Goal: Task Accomplishment & Management: Use online tool/utility

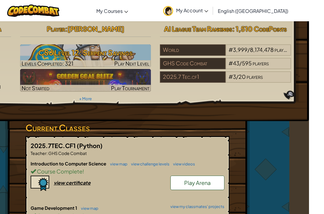
scroll to position [0, 19]
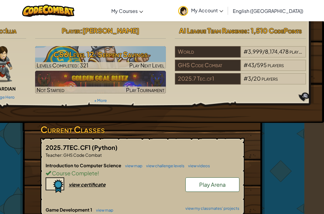
click at [292, 66] on div "# 43 / 595 players" at bounding box center [273, 65] width 65 height 11
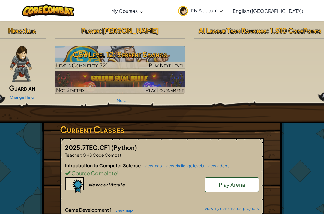
click at [276, 79] on div "Hero : Illia Guardian Change Hero Player : [PERSON_NAME] l CS6 Level 12: Serpen…" at bounding box center [162, 64] width 336 height 81
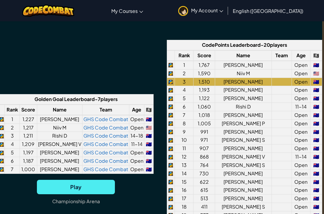
scroll to position [458, 2]
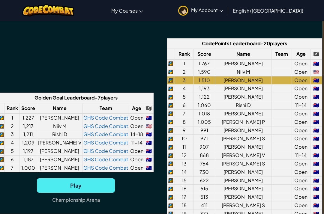
click at [298, 11] on link "English ([GEOGRAPHIC_DATA])" at bounding box center [268, 11] width 76 height 16
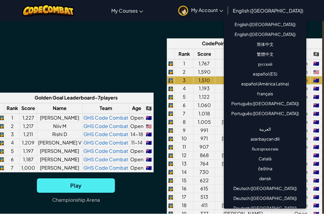
scroll to position [458, 2]
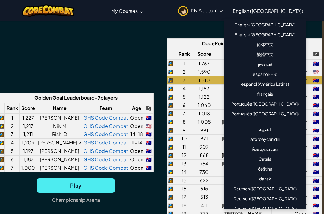
click at [292, 33] on link "English ([GEOGRAPHIC_DATA])" at bounding box center [265, 36] width 82 height 10
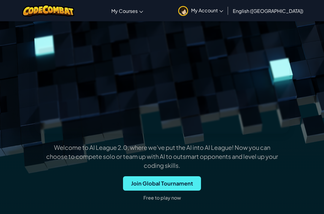
scroll to position [51, 0]
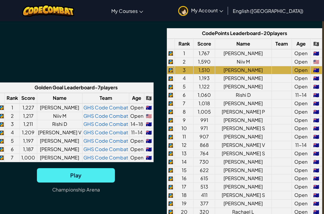
scroll to position [468, 0]
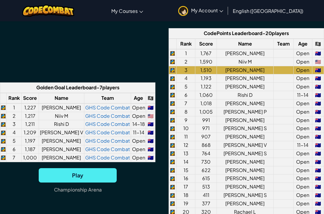
click at [189, 53] on td "1" at bounding box center [186, 53] width 19 height 8
click at [145, 55] on div "Golden Goal Leaderboard - 7 players Rank Score Name Team Age 🏴‍☠️ 1 1,227 Kyle …" at bounding box center [162, 140] width 324 height 225
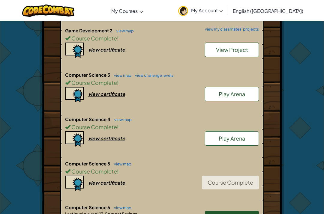
scroll to position [268, 0]
click at [127, 163] on link "view map" at bounding box center [121, 164] width 20 height 5
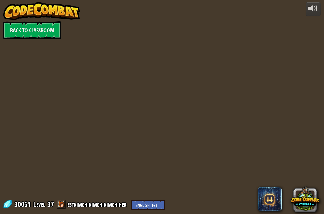
select select "en-[GEOGRAPHIC_DATA]"
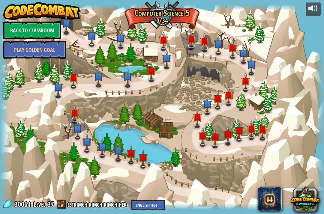
select select "en-[GEOGRAPHIC_DATA]"
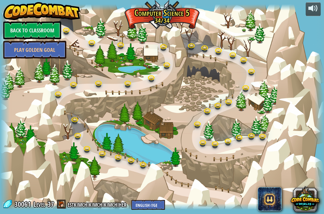
select select "en-[GEOGRAPHIC_DATA]"
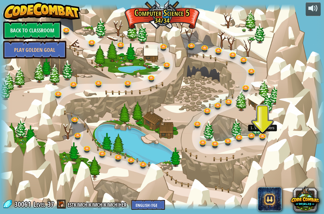
click at [265, 133] on link at bounding box center [263, 136] width 12 height 9
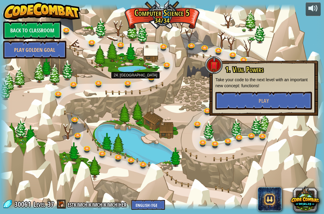
click at [132, 86] on link at bounding box center [128, 83] width 12 height 9
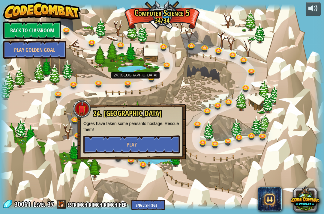
click at [155, 141] on button "Play" at bounding box center [131, 145] width 97 height 18
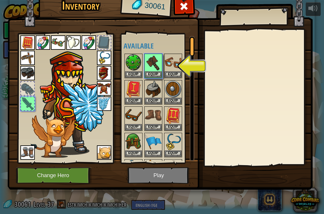
click at [155, 75] on button "Equip" at bounding box center [153, 74] width 17 height 6
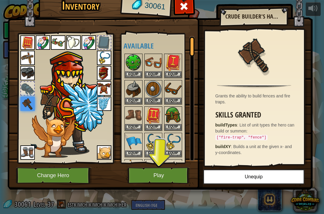
click at [177, 176] on button "Play" at bounding box center [158, 175] width 63 height 16
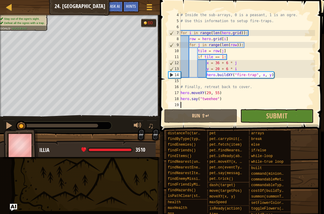
scroll to position [18, 0]
click at [289, 113] on button "Submit" at bounding box center [276, 116] width 73 height 14
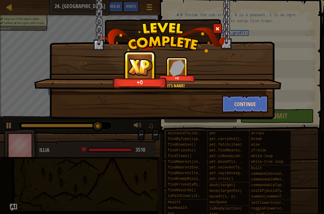
click at [263, 105] on button "Continue" at bounding box center [245, 104] width 46 height 18
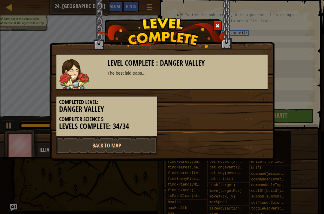
click at [220, 26] on div at bounding box center [217, 26] width 9 height 10
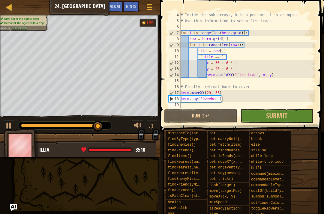
click at [13, 8] on link "Map" at bounding box center [13, 7] width 3 height 8
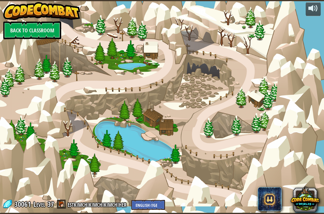
select select "en-[GEOGRAPHIC_DATA]"
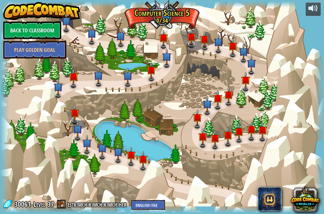
select select "en-[GEOGRAPHIC_DATA]"
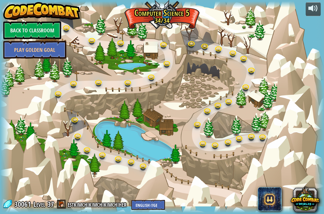
select select "en-[GEOGRAPHIC_DATA]"
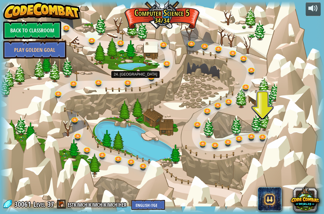
click at [132, 86] on div at bounding box center [162, 107] width 324 height 212
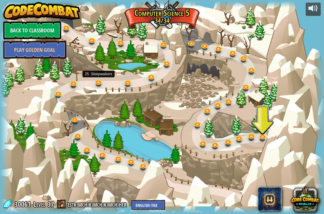
click at [100, 85] on link at bounding box center [99, 82] width 12 height 9
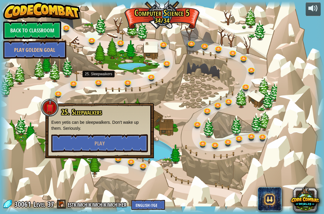
click at [131, 145] on button "Play" at bounding box center [99, 143] width 97 height 18
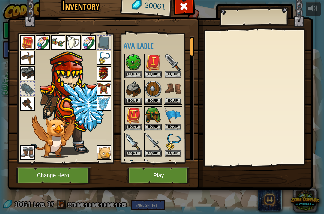
click at [172, 172] on button "Play" at bounding box center [158, 175] width 63 height 16
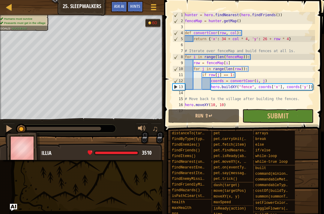
scroll to position [6, 0]
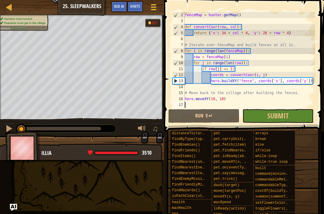
click at [290, 116] on button "Submit" at bounding box center [277, 116] width 71 height 14
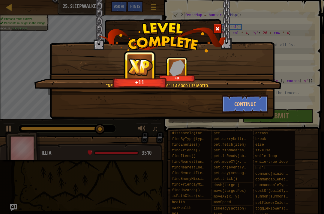
click at [216, 29] on span at bounding box center [217, 29] width 4 height 4
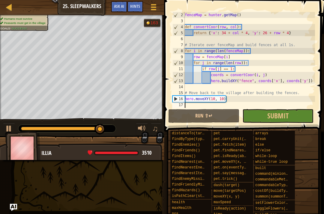
click at [323, 75] on span at bounding box center [244, 57] width 165 height 149
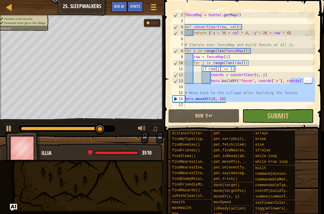
type textarea "for j in range(len(row)):"
click at [287, 63] on div "fenceMap = hunter . getMap ( ) def convertCoor ( row , col ) : return { 'x' : 3…" at bounding box center [249, 66] width 131 height 108
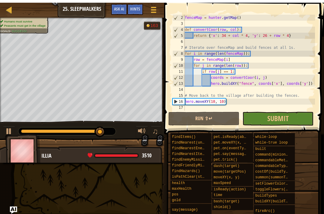
scroll to position [22, 0]
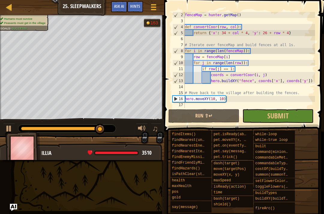
click at [8, 5] on div at bounding box center [8, 6] width 7 height 7
select select "en-[GEOGRAPHIC_DATA]"
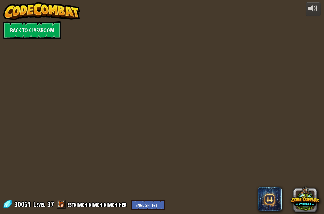
select select "en-[GEOGRAPHIC_DATA]"
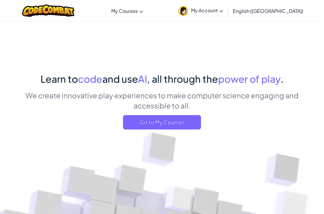
click at [185, 123] on span "Go to My Courses" at bounding box center [162, 122] width 78 height 14
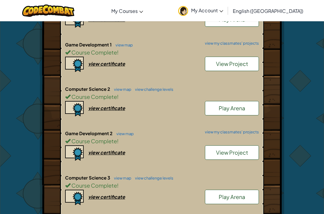
scroll to position [164, 0]
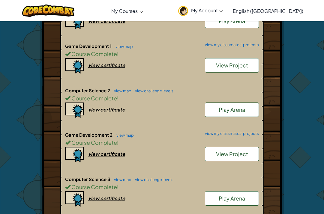
click at [126, 138] on div "Course Complete !" at bounding box center [162, 142] width 194 height 9
click at [128, 133] on link "view map" at bounding box center [123, 135] width 20 height 5
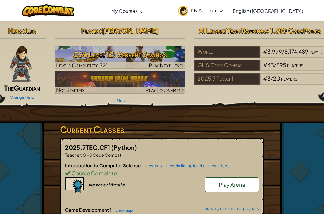
select select "en-[GEOGRAPHIC_DATA]"
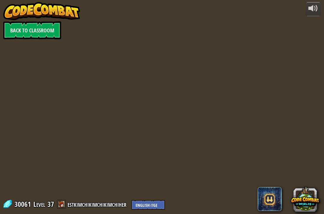
select select "en-[GEOGRAPHIC_DATA]"
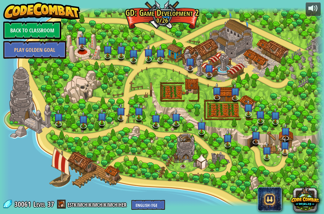
select select "en-[GEOGRAPHIC_DATA]"
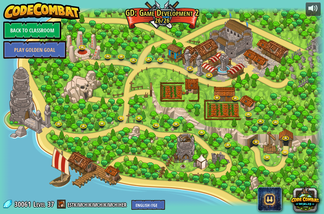
select select "en-[GEOGRAPHIC_DATA]"
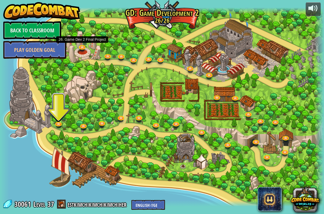
click at [85, 50] on link at bounding box center [83, 47] width 12 height 9
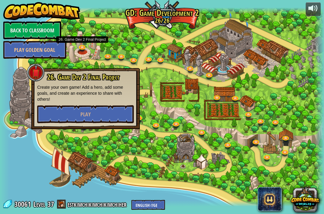
click at [76, 107] on button "Play" at bounding box center [85, 114] width 97 height 18
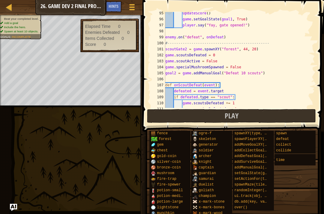
scroll to position [572, 0]
click at [272, 114] on button "Play" at bounding box center [231, 116] width 169 height 14
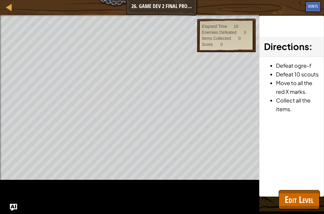
click at [301, 200] on span "Edit Level" at bounding box center [299, 199] width 29 height 12
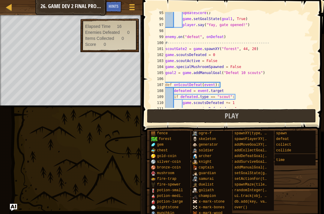
click at [181, 114] on button "Play" at bounding box center [231, 116] width 169 height 14
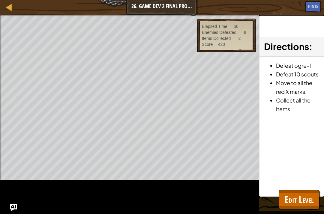
click at [297, 196] on span "Edit Level" at bounding box center [299, 199] width 29 height 12
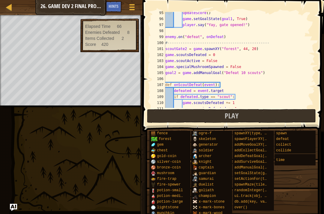
click at [263, 118] on button "Play" at bounding box center [231, 116] width 169 height 14
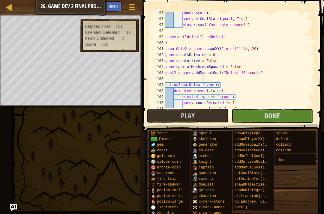
click at [213, 119] on button "Play" at bounding box center [188, 116] width 82 height 14
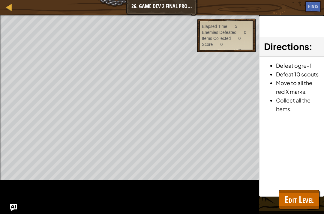
click at [301, 199] on span "Edit Level" at bounding box center [299, 199] width 29 height 12
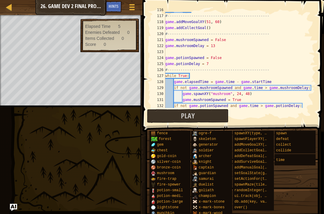
scroll to position [701, 0]
click at [259, 25] on div "game . setGoalState ( goal2 , True ) #-----------------------------------------…" at bounding box center [239, 61] width 151 height 108
type textarea "game.addCollectGoal()"
click at [255, 28] on div "game . setGoalState ( goal2 , True ) #-----------------------------------------…" at bounding box center [239, 61] width 151 height 108
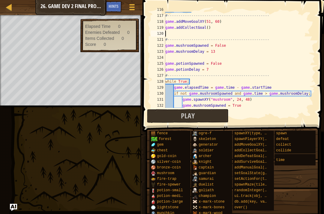
scroll to position [3, 0]
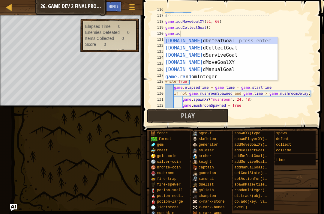
type textarea "game.add"
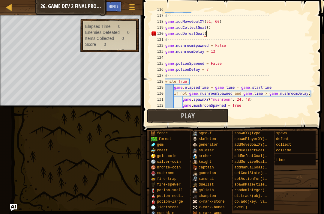
scroll to position [3, 3]
click at [207, 112] on button "Play" at bounding box center [188, 116] width 82 height 14
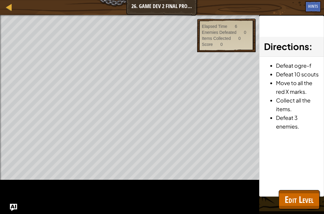
click at [308, 139] on div "Directions : Defeat ogre-f Defeat 10 scouts Move to all the red X marks. Collec…" at bounding box center [291, 106] width 65 height 181
click at [287, 138] on div "Directions : Defeat ogre-f Defeat 10 scouts Move to all the red X marks. Collec…" at bounding box center [291, 106] width 65 height 181
click at [293, 204] on span "Edit Level" at bounding box center [299, 199] width 29 height 12
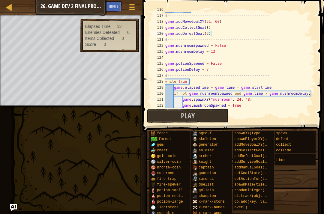
click at [226, 114] on button "Play" at bounding box center [188, 116] width 82 height 14
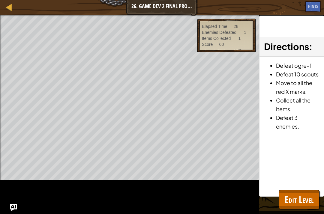
click at [280, 194] on button "Edit Level" at bounding box center [299, 199] width 41 height 19
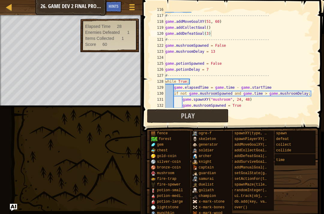
click at [208, 122] on button "Play" at bounding box center [188, 116] width 82 height 14
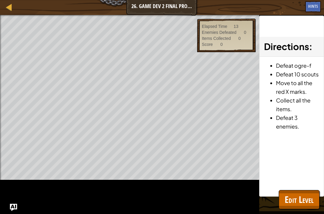
click at [297, 200] on span "Edit Level" at bounding box center [299, 199] width 29 height 12
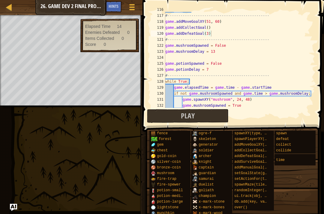
click at [219, 115] on button "Play" at bounding box center [188, 116] width 82 height 14
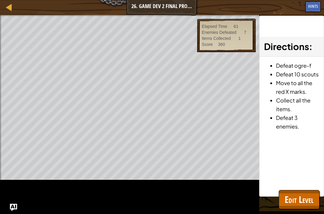
click at [294, 196] on span "Edit Level" at bounding box center [299, 199] width 29 height 12
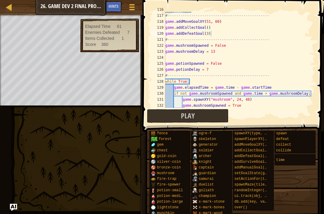
click at [211, 118] on button "Play" at bounding box center [188, 116] width 82 height 14
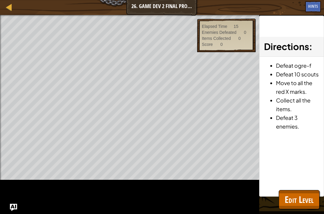
click at [298, 202] on span "Edit Level" at bounding box center [299, 199] width 29 height 12
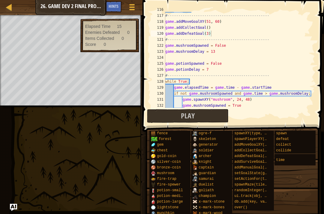
click at [205, 118] on button "Play" at bounding box center [188, 116] width 82 height 14
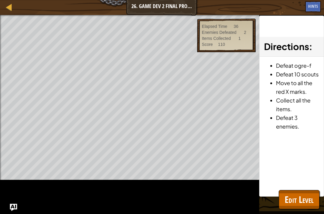
click at [301, 191] on button "Edit Level" at bounding box center [299, 199] width 41 height 19
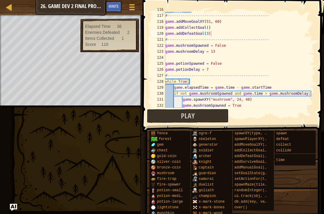
click at [211, 116] on button "Play" at bounding box center [188, 116] width 82 height 14
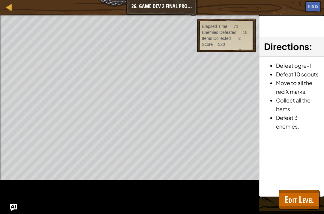
click at [299, 201] on span "Edit Level" at bounding box center [299, 199] width 29 height 12
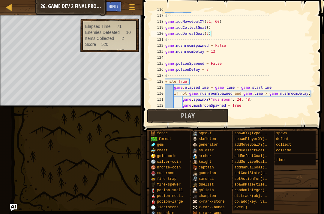
click at [212, 112] on button "Play" at bounding box center [188, 116] width 82 height 14
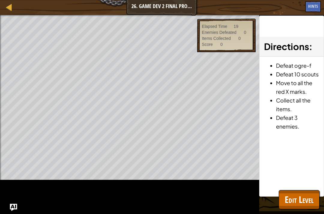
click at [301, 196] on span "Edit Level" at bounding box center [299, 199] width 29 height 12
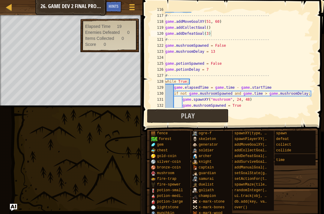
click at [219, 113] on button "Play" at bounding box center [188, 116] width 82 height 14
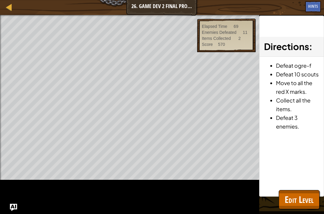
click at [308, 201] on span "Edit Level" at bounding box center [299, 199] width 29 height 12
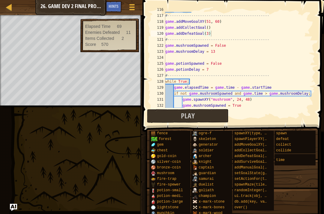
click at [186, 115] on span "Play" at bounding box center [188, 116] width 14 height 10
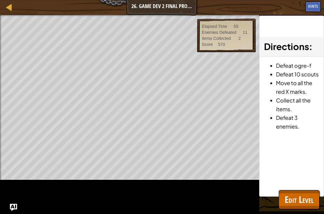
click at [303, 198] on span "Edit Level" at bounding box center [299, 199] width 29 height 12
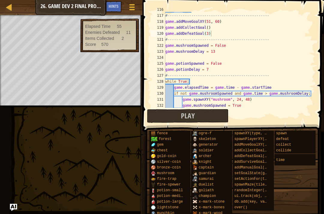
click at [213, 112] on button "Play" at bounding box center [188, 116] width 82 height 14
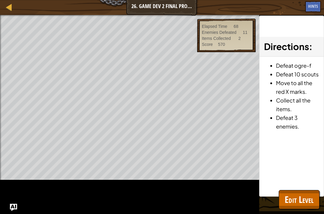
click at [295, 202] on span "Edit Level" at bounding box center [299, 199] width 29 height 12
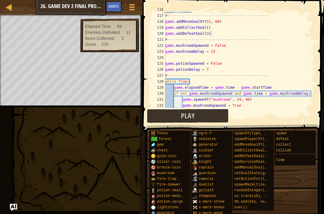
click at [213, 117] on button "Play" at bounding box center [188, 116] width 82 height 14
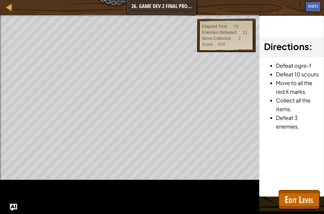
click at [305, 209] on button "Edit Level" at bounding box center [299, 199] width 41 height 19
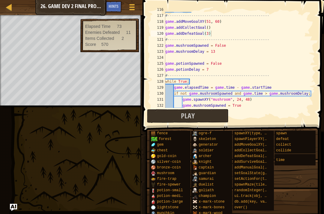
click at [224, 120] on button "Play" at bounding box center [188, 116] width 82 height 14
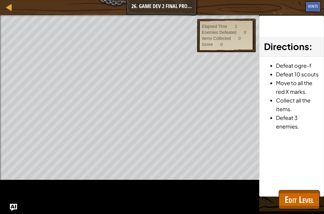
click at [306, 198] on span "Edit Level" at bounding box center [299, 199] width 29 height 12
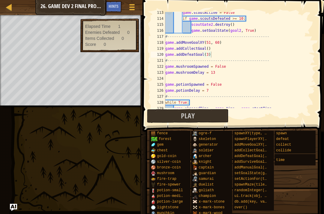
scroll to position [635, 0]
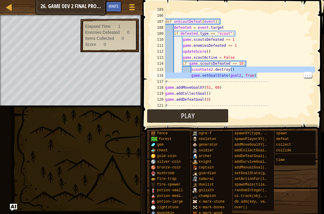
click at [284, 83] on div "goal2 = game . addManualGoal ( "Defeat 10 scouts" ) def onScoutDefeat ( event )…" at bounding box center [239, 61] width 151 height 108
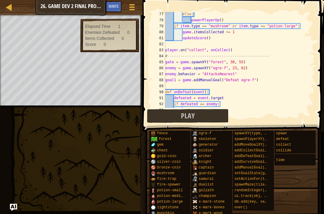
scroll to position [460, 0]
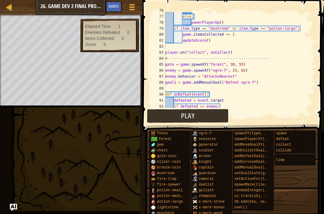
click at [218, 115] on button "Play" at bounding box center [188, 116] width 82 height 14
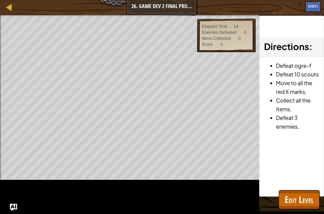
click at [300, 201] on span "Edit Level" at bounding box center [299, 199] width 29 height 12
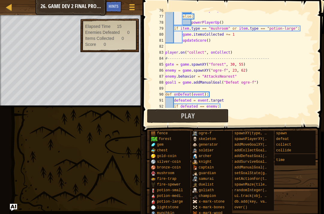
click at [187, 114] on span "Play" at bounding box center [188, 116] width 14 height 10
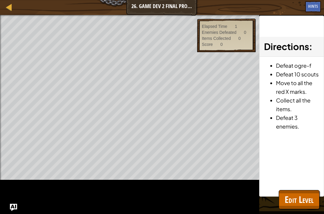
click at [296, 192] on button "Edit Level" at bounding box center [299, 199] width 41 height 19
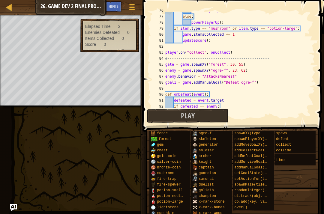
click at [115, 19] on div "Elapsed Time 2 Enemies Defeated 0 Items Collected 0 Score 0" at bounding box center [109, 36] width 58 height 34
click at [116, 28] on div "2" at bounding box center [118, 26] width 14 height 6
click at [217, 111] on button "Play" at bounding box center [188, 116] width 82 height 14
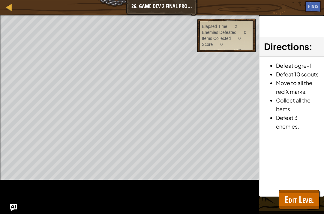
click at [301, 199] on span "Edit Level" at bounding box center [299, 199] width 29 height 12
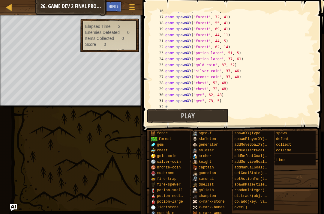
scroll to position [94, 0]
click at [256, 59] on div "game . spawnXY ( "forest" , 52 , 41 ) game . spawnXY ( "forest" , 72 , 41 ) gam…" at bounding box center [239, 62] width 151 height 108
type textarea "game.spawnXY("potion-large", 37, 61)"
click at [242, 65] on div "game . spawnXY ( "forest" , 52 , 41 ) game . spawnXY ( "forest" , 72 , 41 ) gam…" at bounding box center [239, 62] width 151 height 108
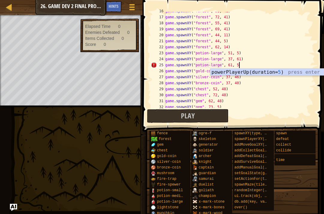
scroll to position [3, 6]
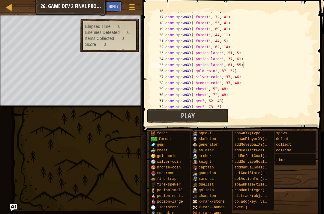
click at [212, 117] on button "Play" at bounding box center [188, 116] width 82 height 14
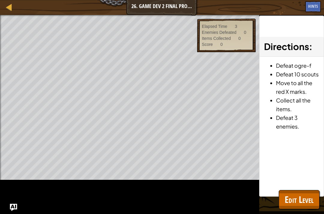
click at [295, 197] on span "Edit Level" at bounding box center [299, 199] width 29 height 12
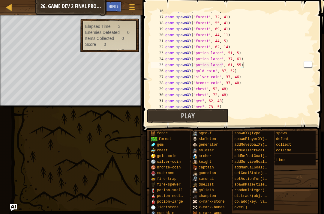
click at [278, 67] on div "game . spawnXY ( "forest" , 52 , 41 ) game . spawnXY ( "forest" , 72 , 41 ) gam…" at bounding box center [239, 62] width 151 height 108
click at [232, 64] on div "game . spawnXY ( "forest" , 52 , 41 ) game . spawnXY ( "forest" , 72 , 41 ) gam…" at bounding box center [239, 62] width 151 height 108
click at [212, 118] on button "Play" at bounding box center [188, 116] width 82 height 14
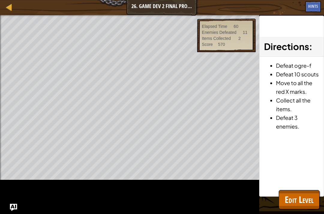
click at [300, 195] on span "Edit Level" at bounding box center [299, 199] width 29 height 12
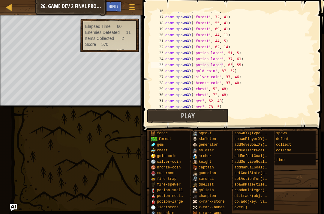
click at [187, 122] on button "Play" at bounding box center [188, 116] width 82 height 14
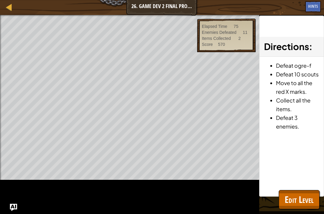
click at [219, 21] on div "Elapsed Time 75 Enemies Defeated 11 Items Collected 2 Score 570" at bounding box center [226, 36] width 58 height 34
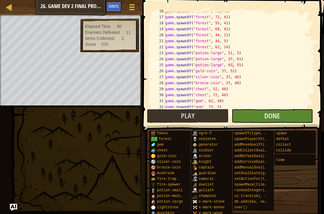
click at [207, 113] on button "Play" at bounding box center [188, 116] width 82 height 14
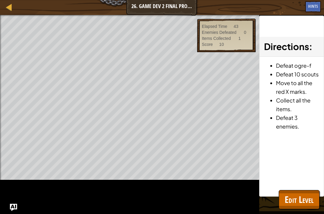
click at [288, 188] on div "Directions : Defeat ogre-f Defeat 10 scouts Move to all the red X marks. Collec…" at bounding box center [291, 106] width 65 height 181
click at [294, 187] on div "Directions : Defeat ogre-f Defeat 10 scouts Move to all the red X marks. Collec…" at bounding box center [291, 106] width 65 height 181
click at [301, 200] on span "Edit Level" at bounding box center [299, 199] width 29 height 12
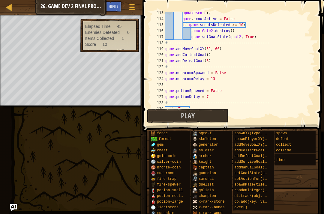
scroll to position [681, 0]
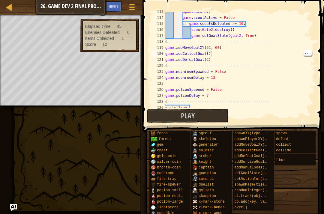
click at [212, 52] on div "updateScore ( ) game . scoutActive = False if game . scoutsDefeated >= 10 : sco…" at bounding box center [239, 63] width 151 height 108
click at [212, 55] on div "updateScore ( ) game . scoutActive = False if game . scoutsDefeated >= 10 : sco…" at bounding box center [239, 63] width 151 height 108
click at [209, 57] on div "updateScore ( ) game . scoutActive = False if game . scoutsDefeated >= 10 : sco…" at bounding box center [239, 63] width 151 height 108
click at [209, 54] on div "updateScore ( ) game . scoutActive = False if game . scoutsDefeated >= 10 : sco…" at bounding box center [239, 63] width 151 height 108
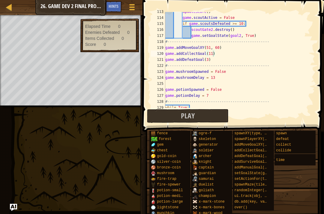
click at [211, 114] on button "Play" at bounding box center [188, 116] width 82 height 14
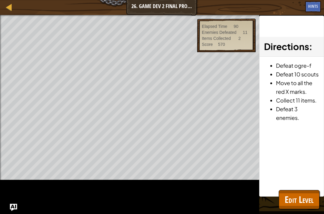
click at [303, 201] on span "Edit Level" at bounding box center [299, 199] width 29 height 12
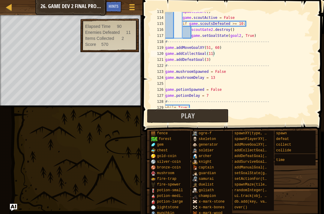
click at [200, 115] on button "Play" at bounding box center [188, 116] width 82 height 14
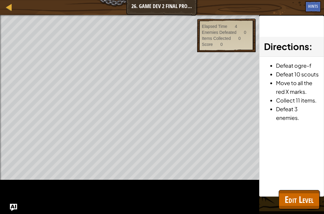
click at [303, 193] on span "Edit Level" at bounding box center [299, 199] width 29 height 12
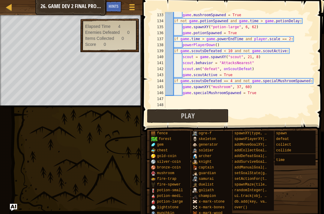
scroll to position [798, 0]
click at [217, 118] on button "Play" at bounding box center [188, 116] width 82 height 14
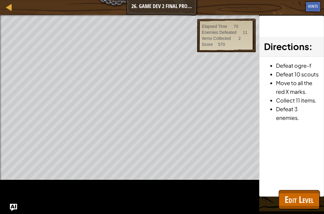
click at [220, 20] on div "Elapsed Time 70 Enemies Defeated 11 Items Collected 2 Score 570" at bounding box center [226, 36] width 58 height 34
click at [300, 200] on span "Edit Level" at bounding box center [299, 199] width 29 height 12
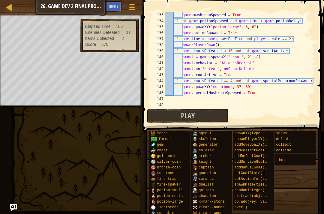
click at [215, 115] on button "Play" at bounding box center [188, 116] width 82 height 14
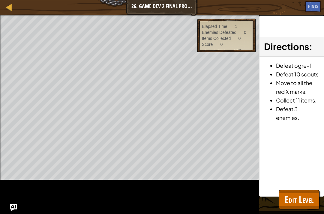
click at [300, 200] on span "Edit Level" at bounding box center [299, 199] width 29 height 12
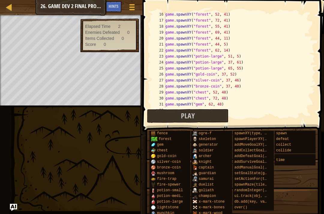
scroll to position [91, 0]
click at [259, 67] on div "game . spawnXY ( "forest" , 52 , 41 ) game . spawnXY ( "forest" , 72 , 41 ) gam…" at bounding box center [239, 65] width 151 height 108
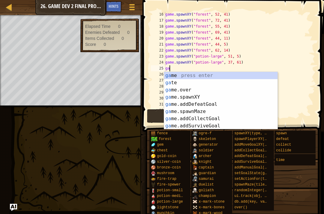
scroll to position [3, 0]
type textarea "g"
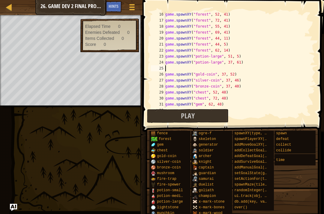
type textarea "game.spawnXY("potion-large", 37, 61)"
click at [212, 112] on button "Play" at bounding box center [188, 116] width 82 height 14
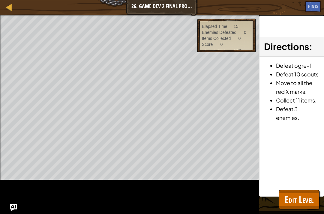
click at [307, 195] on span "Edit Level" at bounding box center [299, 199] width 29 height 12
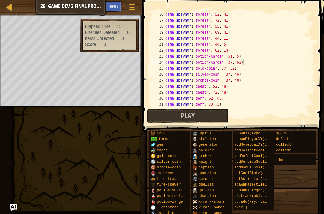
click at [175, 120] on button "Play" at bounding box center [188, 116] width 82 height 14
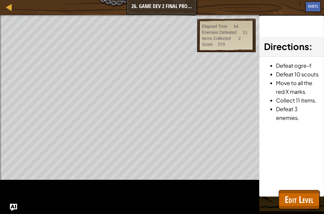
click at [309, 195] on span "Edit Level" at bounding box center [299, 199] width 29 height 12
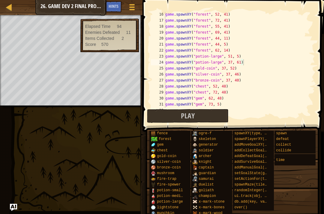
click at [8, 10] on div at bounding box center [8, 6] width 7 height 7
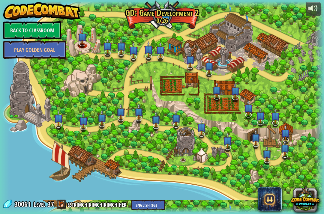
select select "en-[GEOGRAPHIC_DATA]"
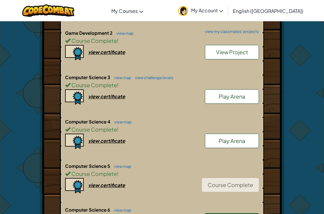
scroll to position [333, 0]
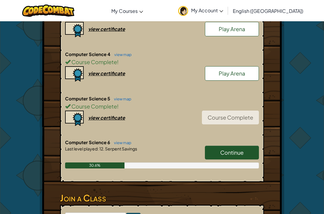
click at [253, 120] on div "Course Complete" at bounding box center [227, 119] width 63 height 17
click at [247, 115] on div "Course Complete" at bounding box center [227, 119] width 63 height 17
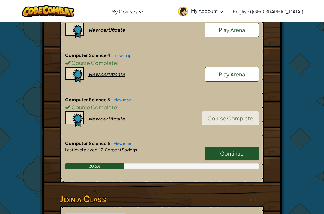
click at [111, 116] on div "view certificate" at bounding box center [106, 118] width 37 height 6
